Goal: Task Accomplishment & Management: Manage account settings

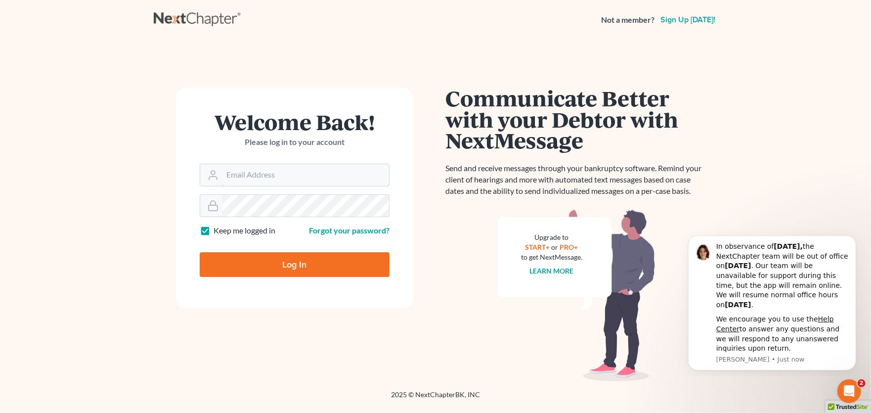
type input "rachel@farthing.legal"
click at [255, 264] on input "Log In" at bounding box center [295, 264] width 190 height 25
type input "Thinking..."
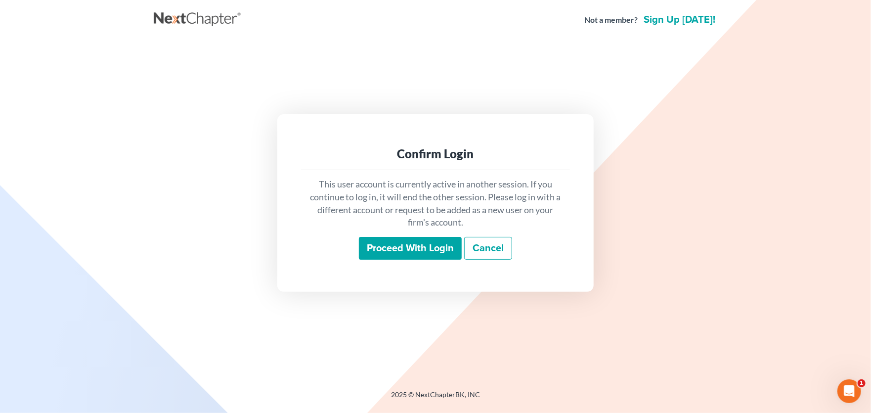
click at [388, 250] on input "Proceed with login" at bounding box center [410, 248] width 103 height 23
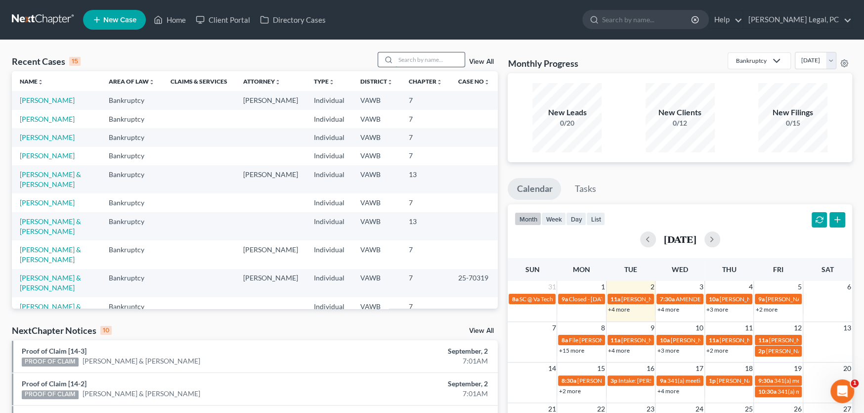
click at [433, 60] on input "search" at bounding box center [429, 59] width 69 height 14
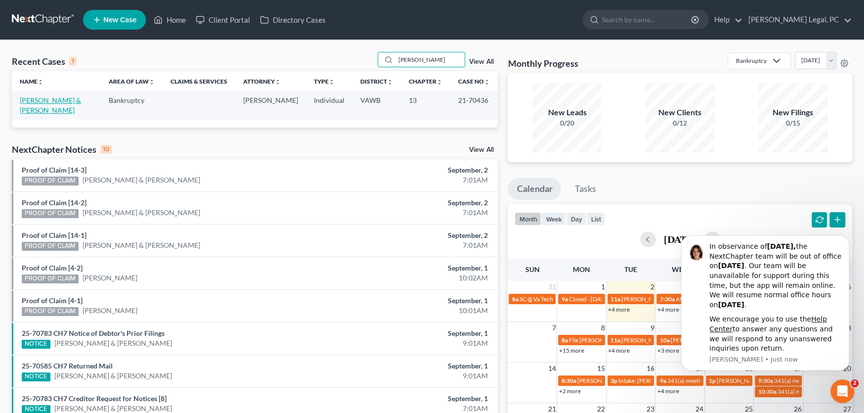
type input "Melton"
click at [66, 101] on link "[PERSON_NAME] & [PERSON_NAME]" at bounding box center [50, 105] width 61 height 18
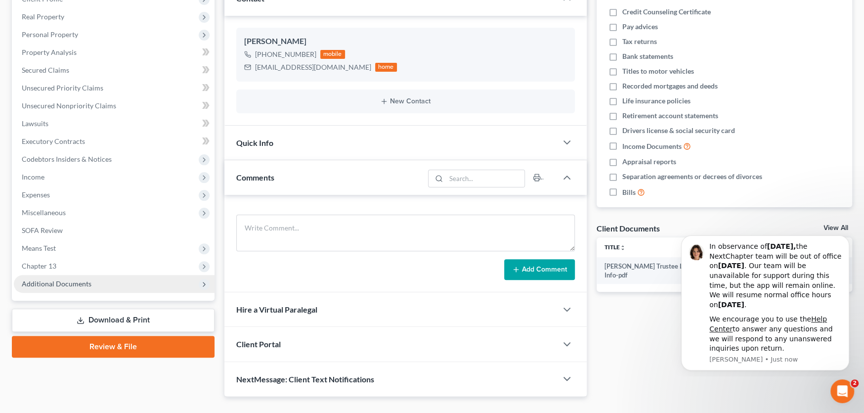
scroll to position [168, 0]
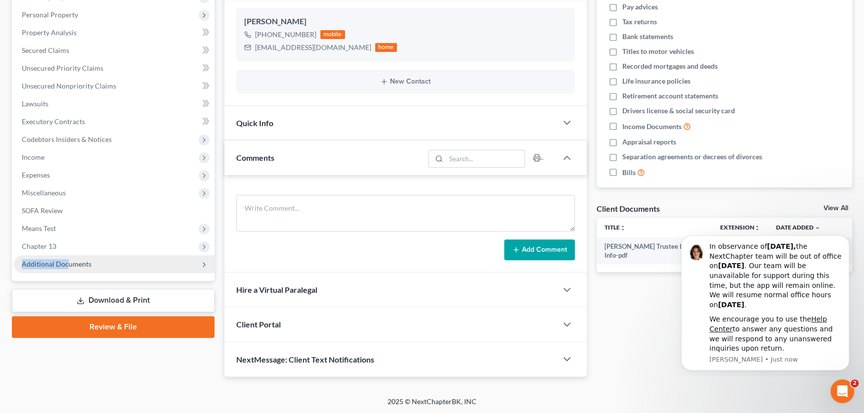
drag, startPoint x: 65, startPoint y: 248, endPoint x: 66, endPoint y: 255, distance: 6.4
click at [66, 255] on ul "Case Dashboard Payments Invoices Payments Payments Credit Report Client Profile" at bounding box center [114, 104] width 201 height 338
click at [83, 264] on span "Additional Documents" at bounding box center [57, 263] width 70 height 8
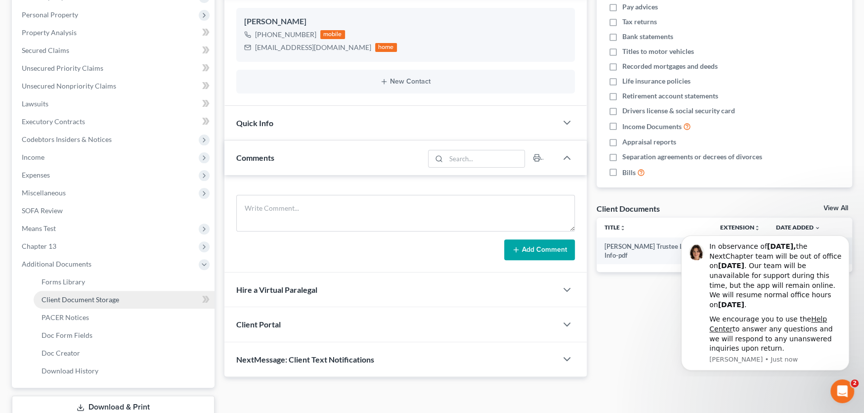
click at [110, 295] on span "Client Document Storage" at bounding box center [81, 299] width 78 height 8
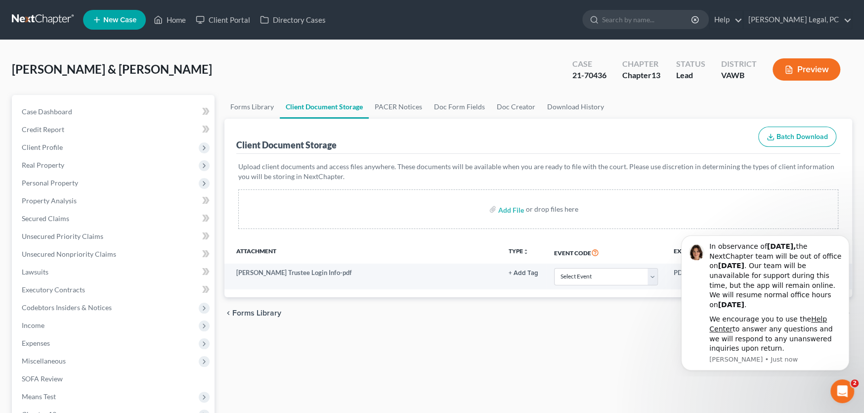
click at [569, 359] on div "Forms Library Client Document Storage PACER Notices Doc Form Fields Doc Creator…" at bounding box center [537, 353] width 637 height 517
click at [42, 19] on link at bounding box center [43, 20] width 63 height 18
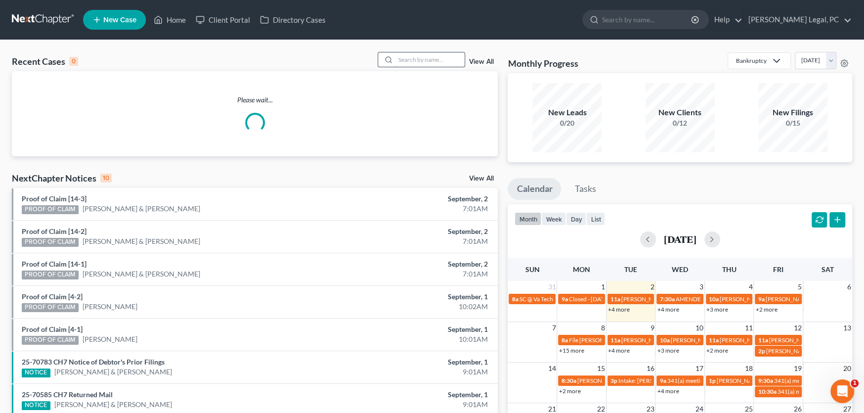
click at [427, 59] on input "search" at bounding box center [429, 59] width 69 height 14
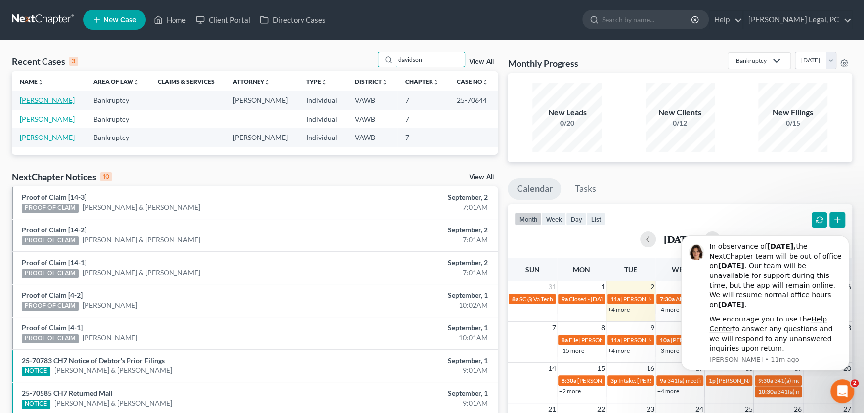
type input "davidson"
click at [42, 98] on link "[PERSON_NAME]" at bounding box center [47, 100] width 55 height 8
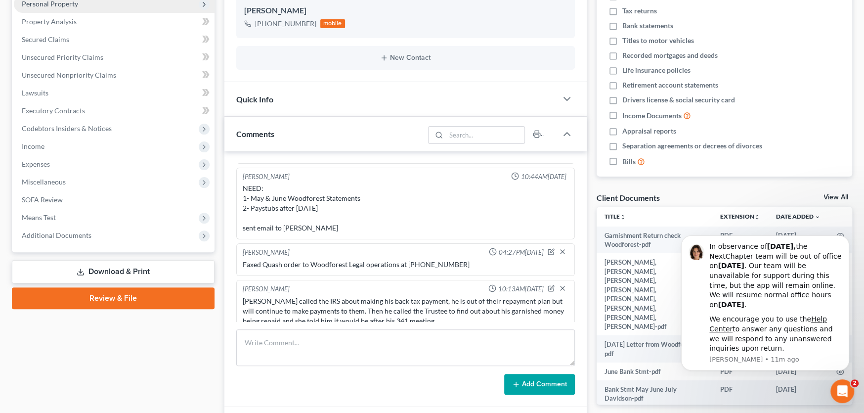
scroll to position [198, 0]
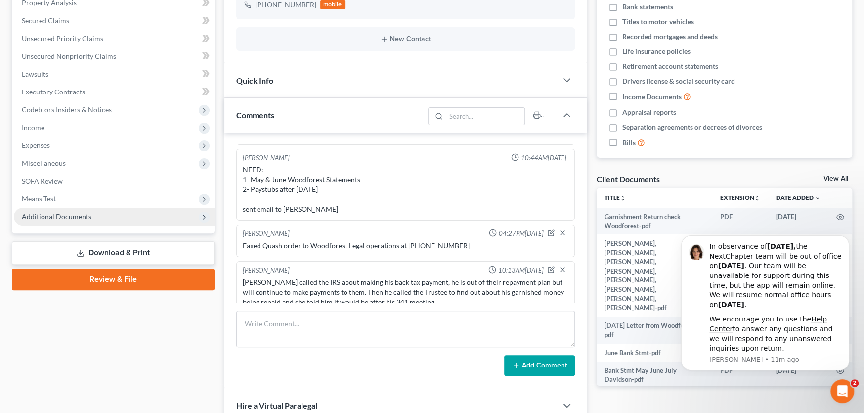
click at [60, 214] on span "Additional Documents" at bounding box center [57, 216] width 70 height 8
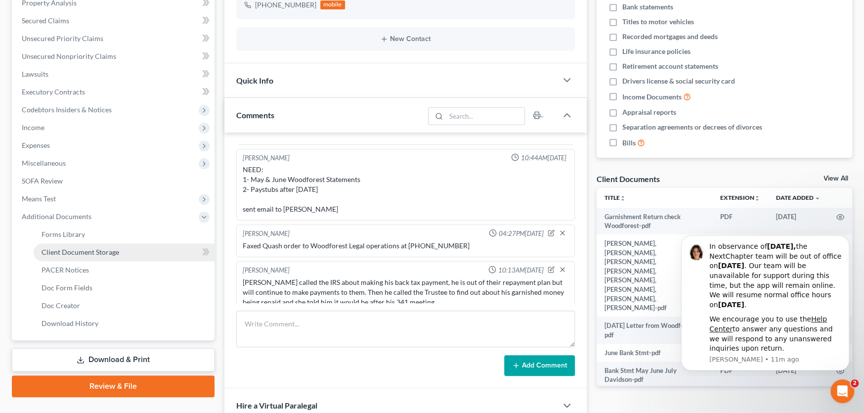
click at [77, 248] on span "Client Document Storage" at bounding box center [81, 252] width 78 height 8
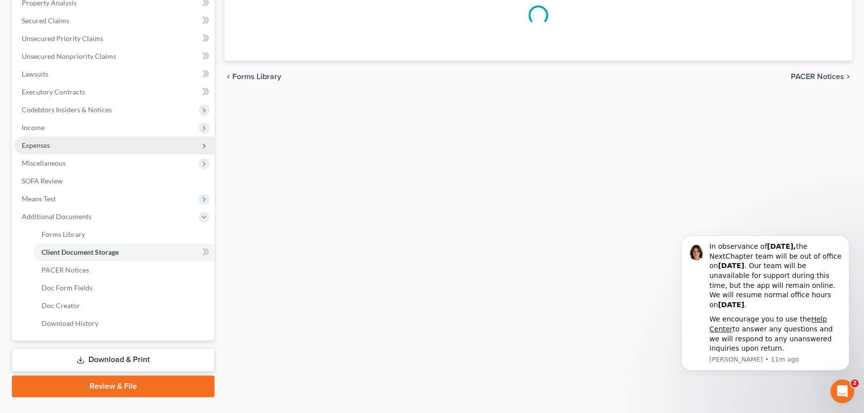
scroll to position [197, 0]
select select "0"
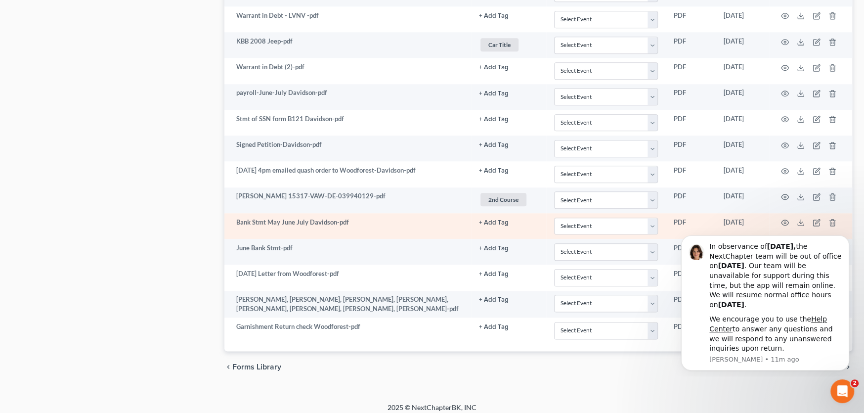
scroll to position [802, 0]
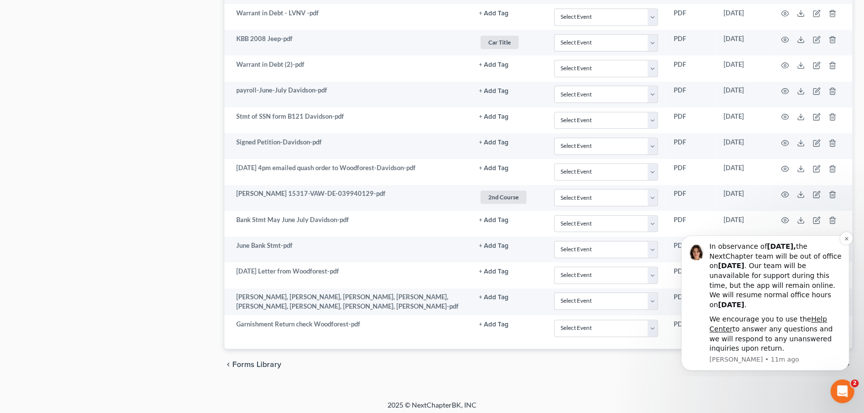
click at [791, 352] on div "We encourage you to use the Help Center to answer any questions and we will res…" at bounding box center [775, 333] width 132 height 39
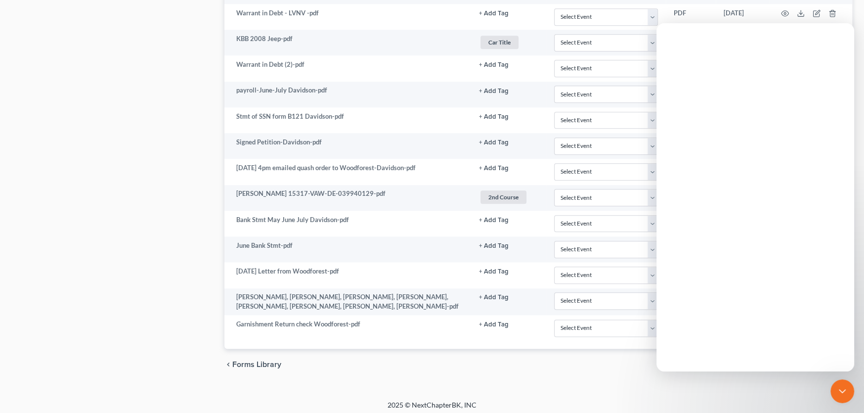
scroll to position [0, 0]
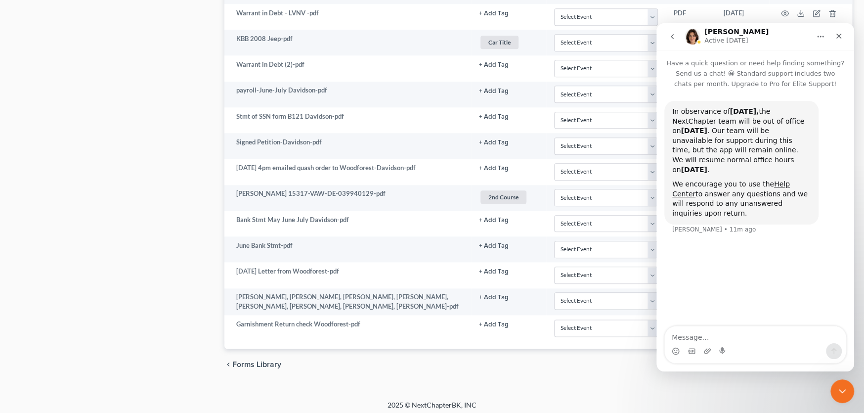
drag, startPoint x: 598, startPoint y: 368, endPoint x: 576, endPoint y: 364, distance: 22.7
click at [598, 368] on div "chevron_left Forms Library PACER Notices chevron_right" at bounding box center [538, 364] width 628 height 32
click at [839, 36] on icon "Close" at bounding box center [838, 36] width 5 height 5
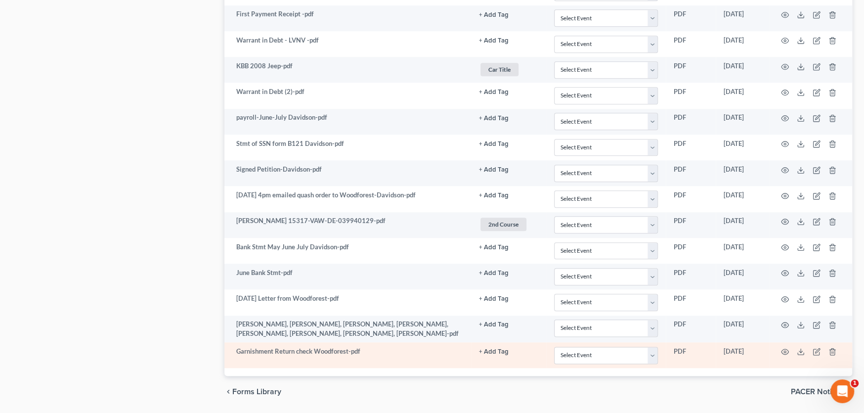
scroll to position [752, 0]
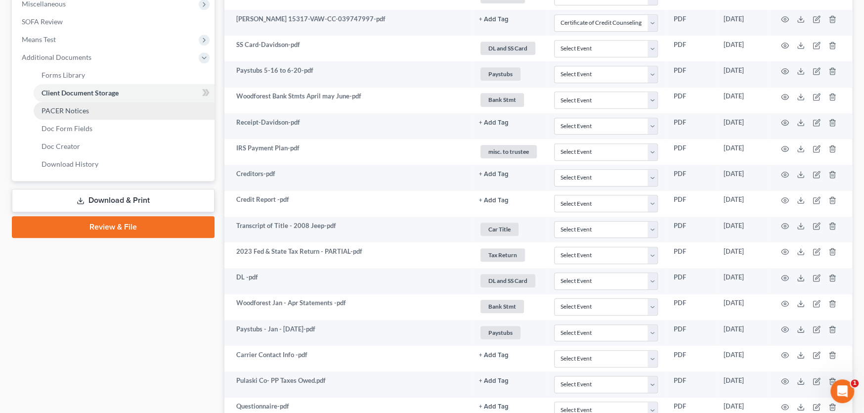
click at [62, 109] on span "PACER Notices" at bounding box center [65, 110] width 47 height 8
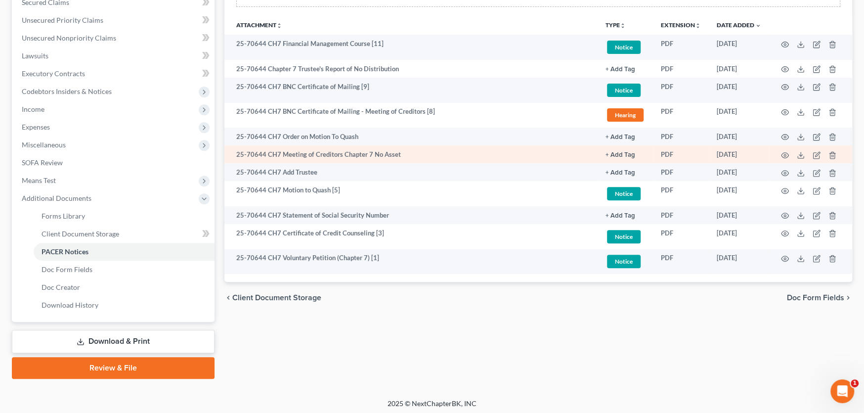
scroll to position [218, 0]
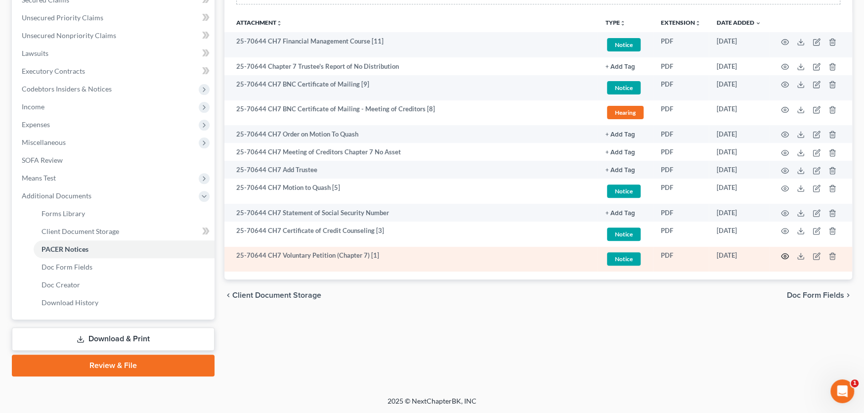
click at [783, 255] on icon "button" at bounding box center [785, 256] width 8 height 8
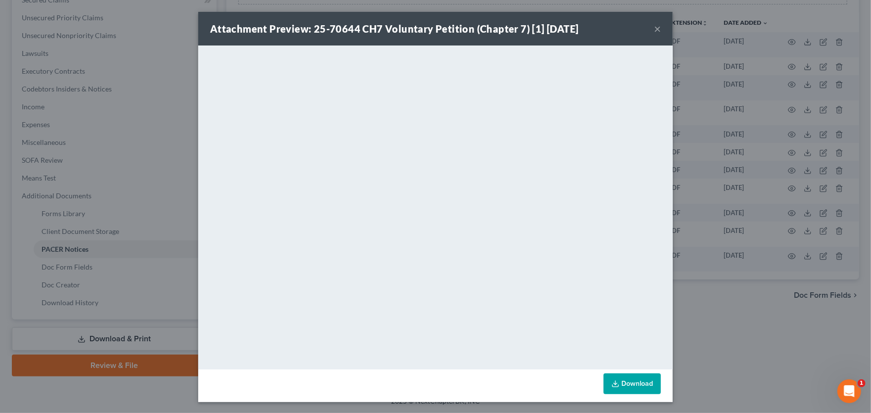
click at [654, 29] on button "×" at bounding box center [657, 29] width 7 height 12
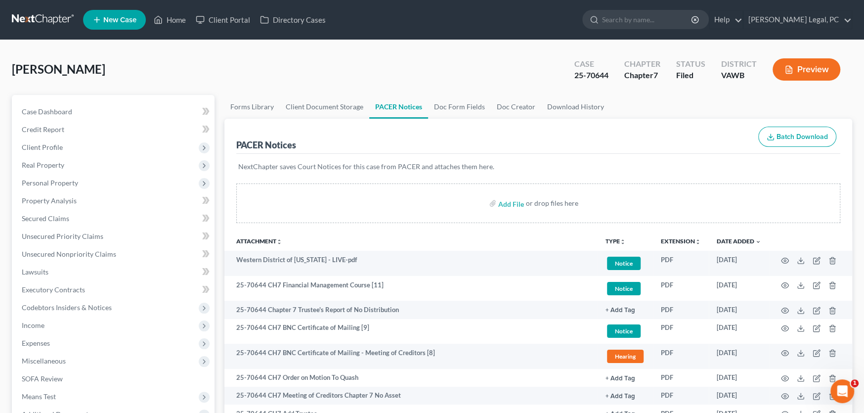
scroll to position [49, 0]
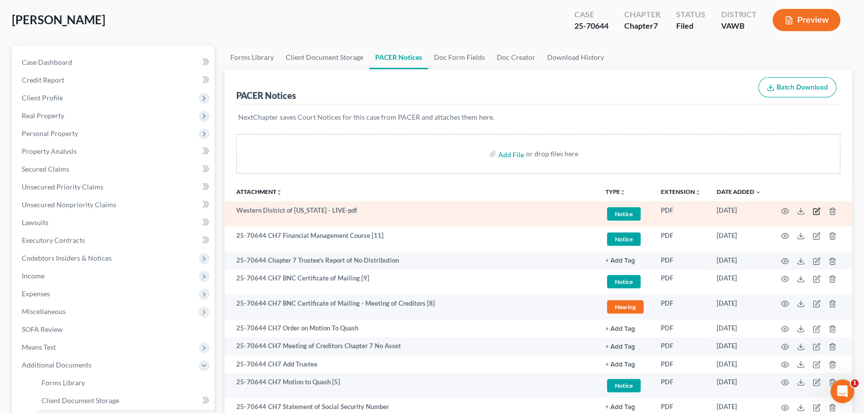
click at [817, 209] on icon "button" at bounding box center [817, 210] width 4 height 4
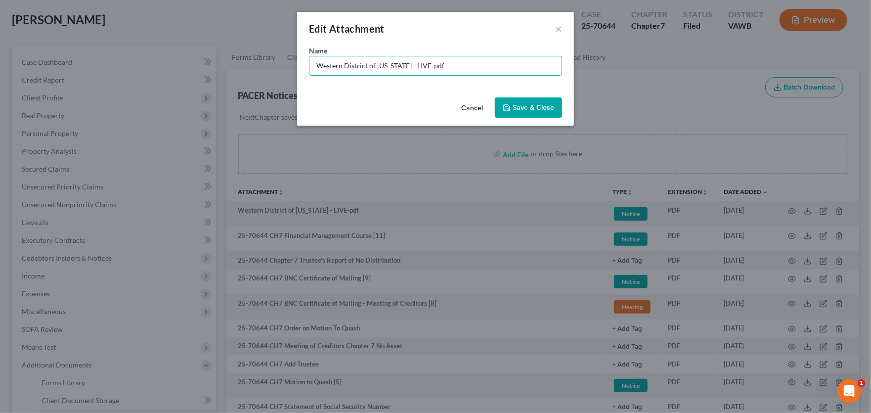
drag, startPoint x: 399, startPoint y: 66, endPoint x: 82, endPoint y: 48, distance: 318.3
click at [82, 48] on div "Edit Attachment × Name * Western District of Virginia - LIVE-pdf Cancel Save & …" at bounding box center [435, 206] width 871 height 413
type input "Notice of Filing - LIVE-pdf"
click at [527, 113] on button "Save & Close" at bounding box center [528, 107] width 67 height 21
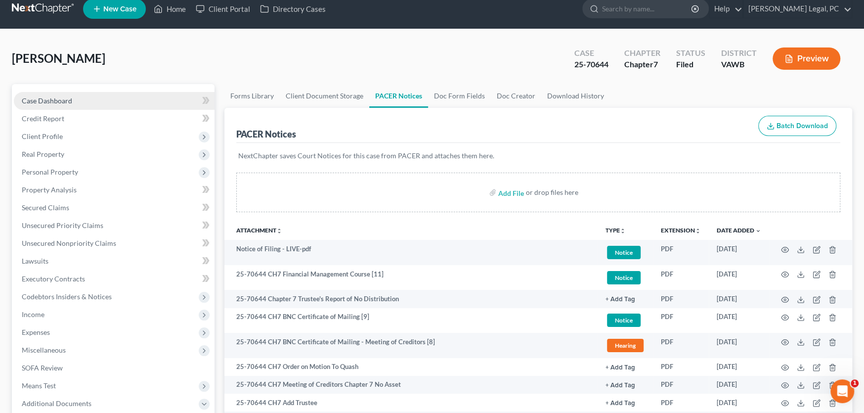
scroll to position [0, 0]
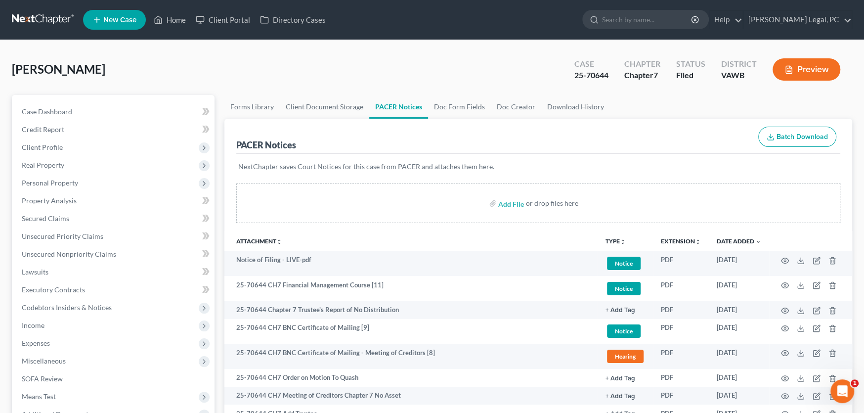
click at [38, 22] on link at bounding box center [43, 20] width 63 height 18
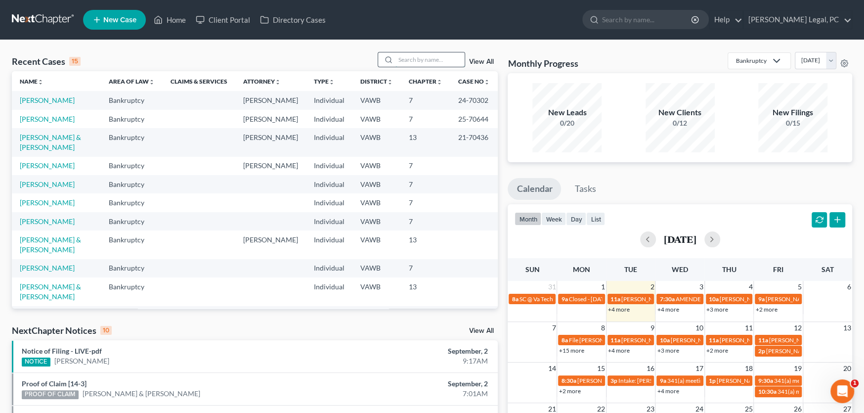
click at [407, 66] on input "search" at bounding box center [429, 59] width 69 height 14
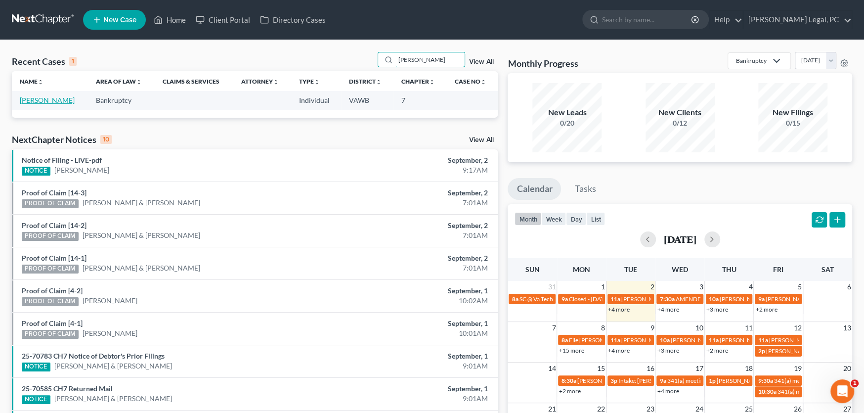
type input "[PERSON_NAME]"
click at [51, 97] on link "[PERSON_NAME]" at bounding box center [47, 100] width 55 height 8
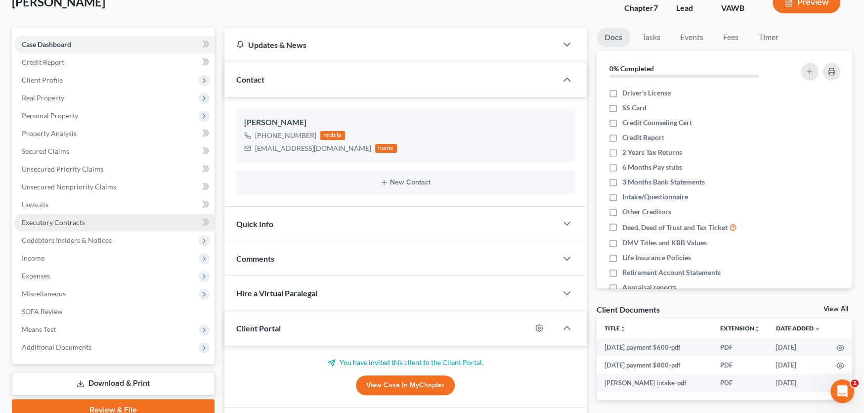
scroll to position [99, 0]
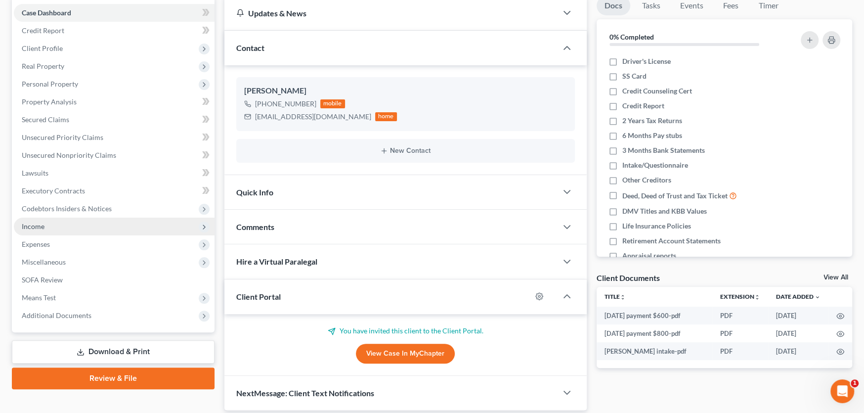
click at [52, 230] on span "Income" at bounding box center [114, 226] width 201 height 18
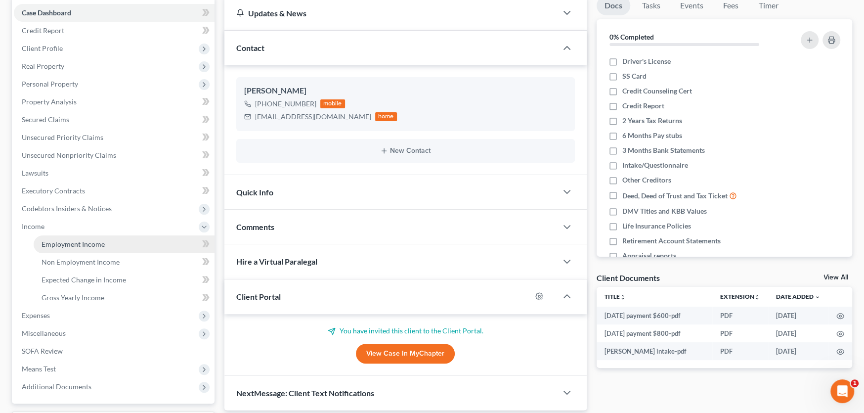
click at [115, 239] on link "Employment Income" at bounding box center [124, 244] width 181 height 18
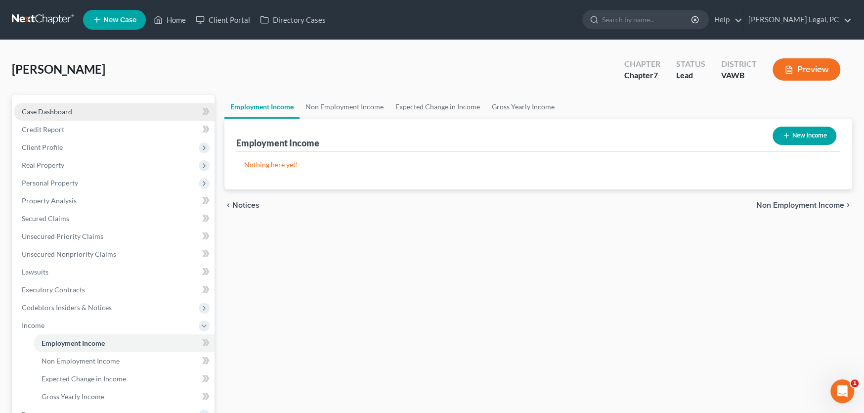
scroll to position [148, 0]
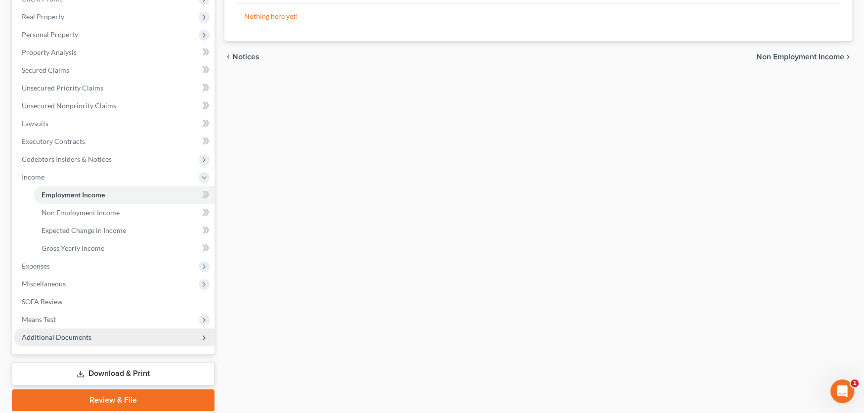
click at [73, 331] on span "Additional Documents" at bounding box center [114, 337] width 201 height 18
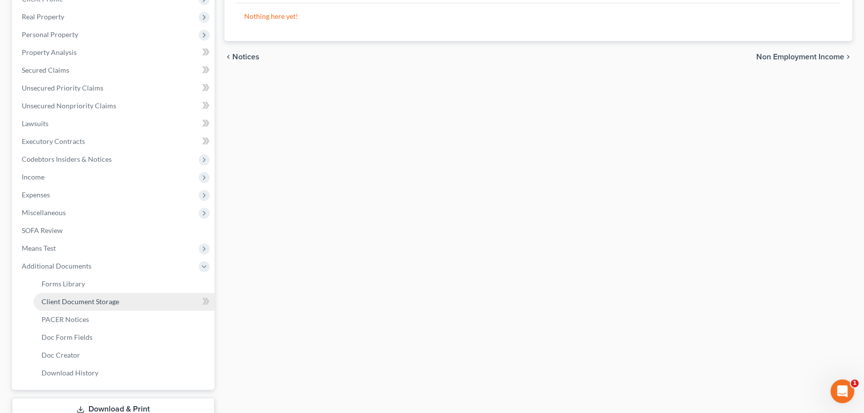
click at [84, 304] on link "Client Document Storage" at bounding box center [124, 302] width 181 height 18
